Goal: Communication & Community: Connect with others

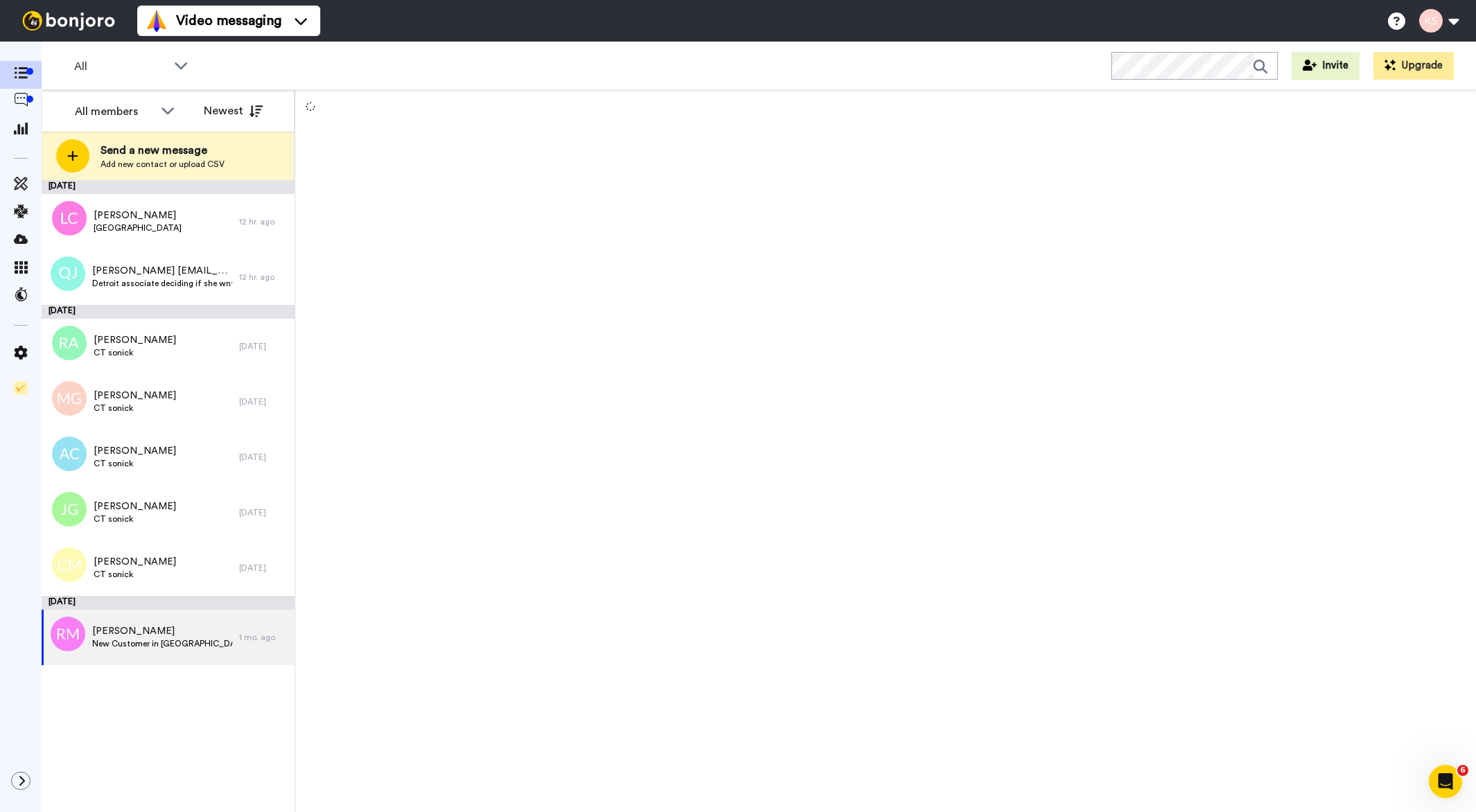
click at [174, 150] on span "Send a new message" at bounding box center [163, 149] width 125 height 16
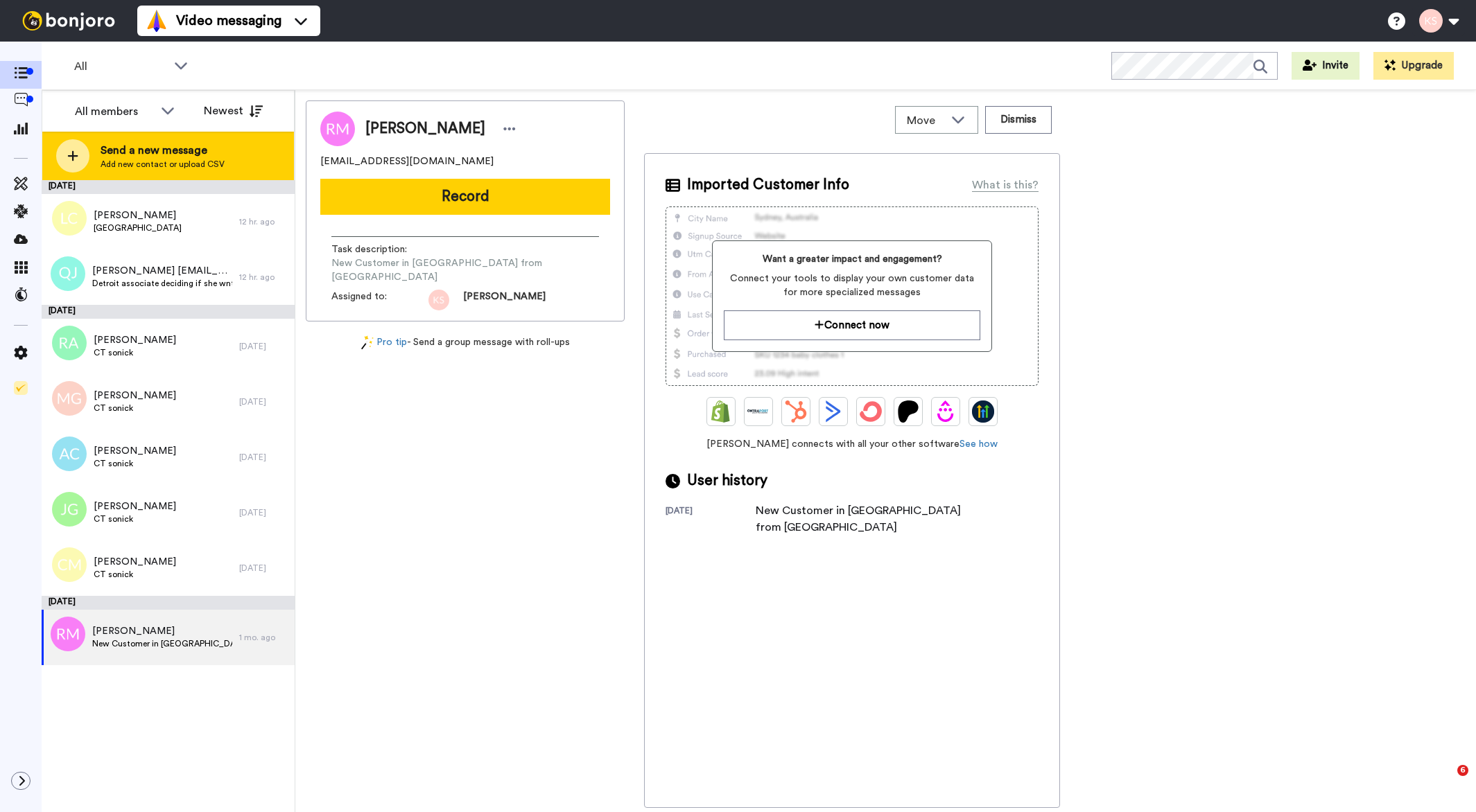
click at [177, 159] on span "Add new contact or upload CSV" at bounding box center [163, 165] width 125 height 11
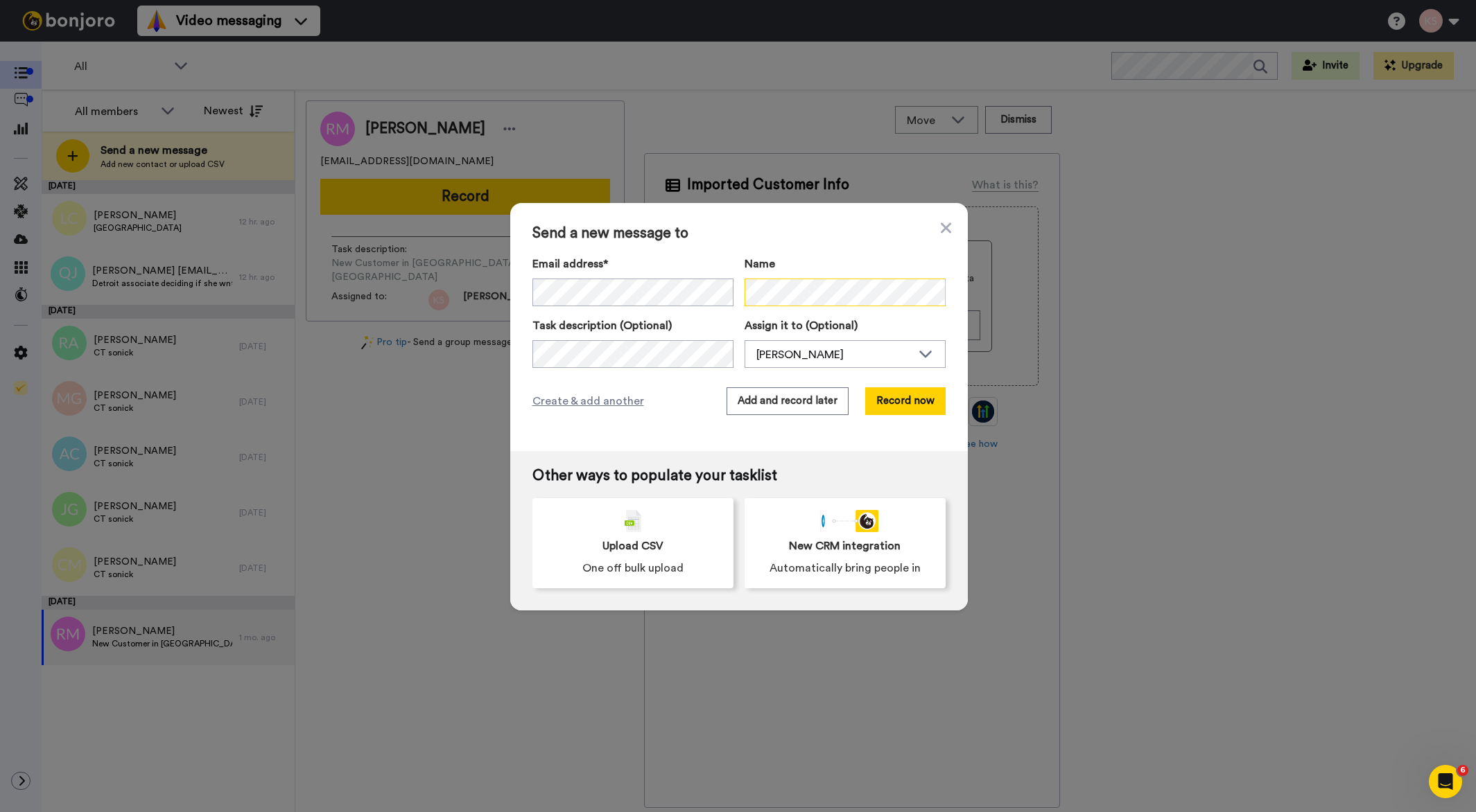
scroll to position [0, 59]
click at [969, 290] on div "Send a new message to Email address* No search result for ‘ nina torgersbråten …" at bounding box center [738, 406] width 1476 height 812
click at [501, 293] on div "Send a new message to Email address* No search result for ‘ nina torgersbråten …" at bounding box center [738, 406] width 1476 height 812
click at [748, 395] on button "Add and record later" at bounding box center [787, 401] width 122 height 28
